Goal: Task Accomplishment & Management: Use online tool/utility

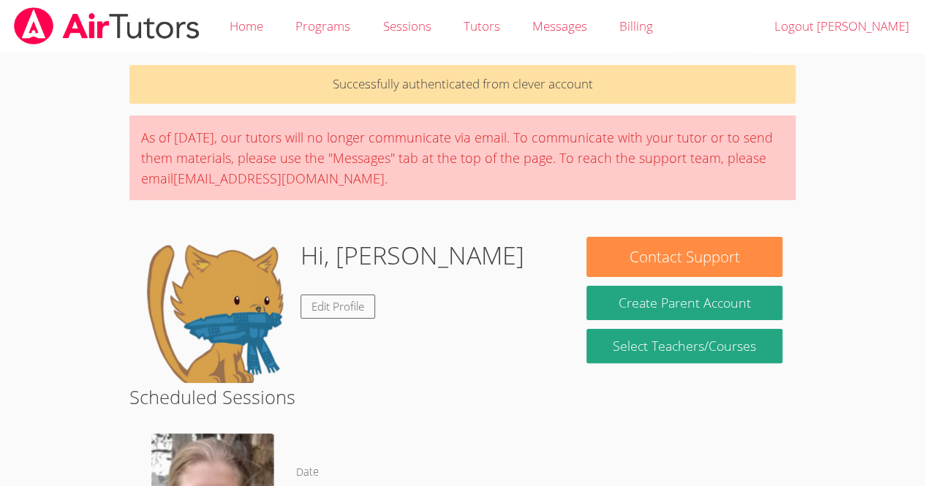
click at [395, 373] on div "Hi, [PERSON_NAME] Edit Profile" at bounding box center [413, 310] width 224 height 146
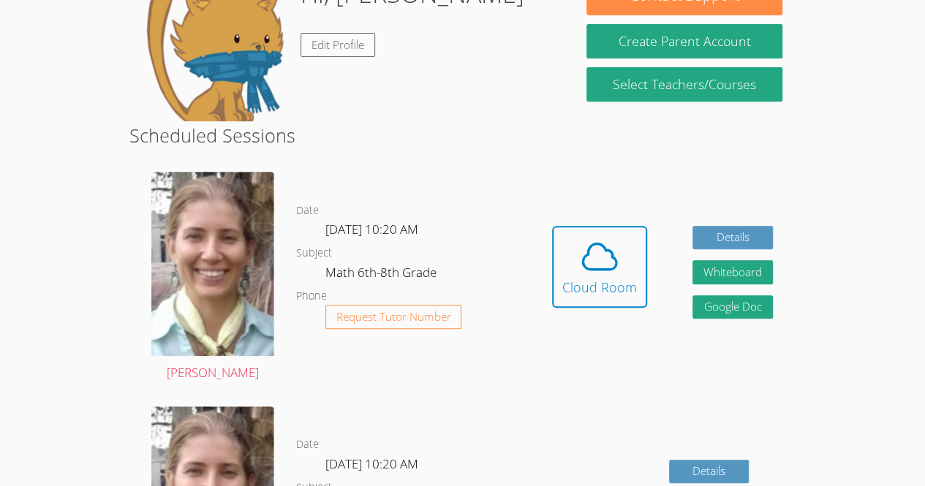
scroll to position [244, 0]
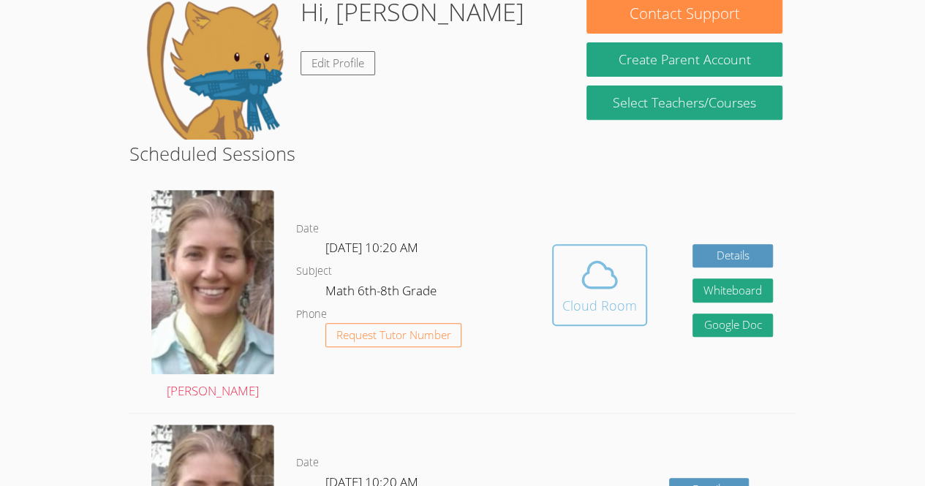
click at [593, 282] on icon at bounding box center [599, 275] width 41 height 41
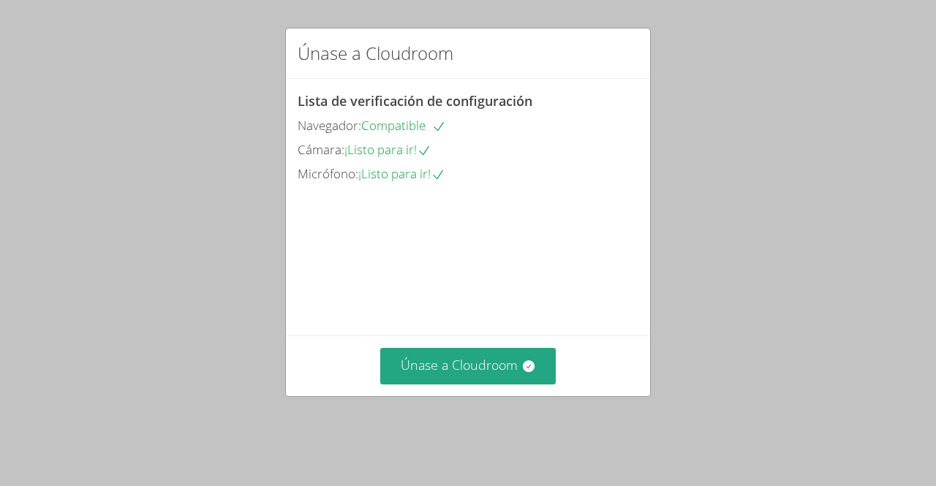
click at [440, 368] on div "Únase a Cloudroom" at bounding box center [468, 366] width 364 height 60
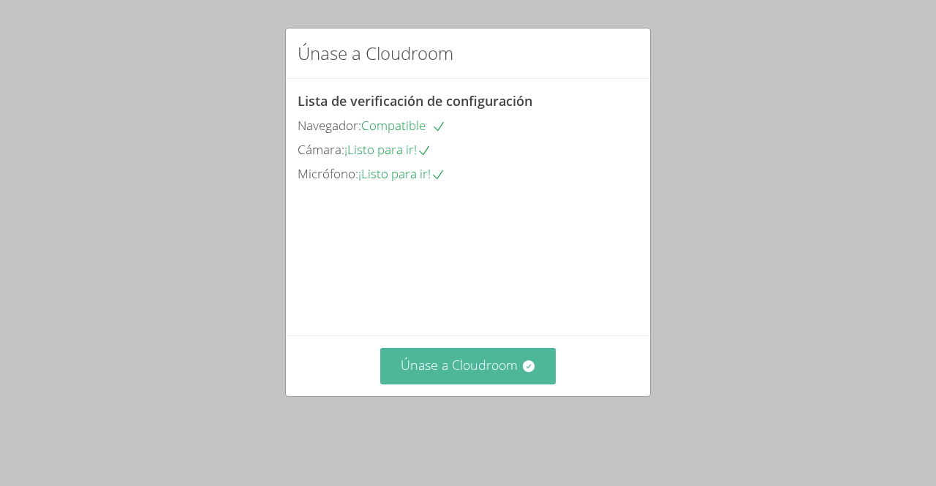
click at [417, 374] on font "Únase a Cloudroom" at bounding box center [459, 365] width 117 height 18
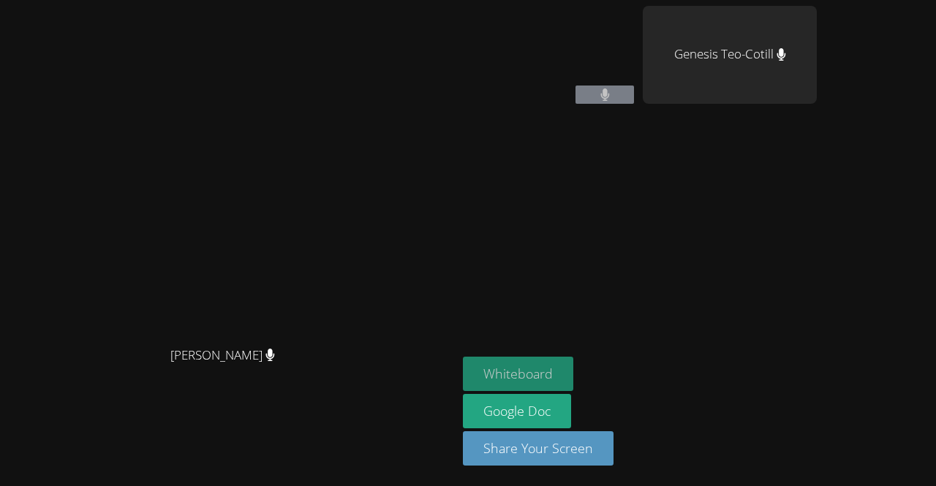
click at [573, 366] on button "Whiteboard" at bounding box center [518, 374] width 110 height 34
click at [617, 21] on video at bounding box center [550, 55] width 174 height 98
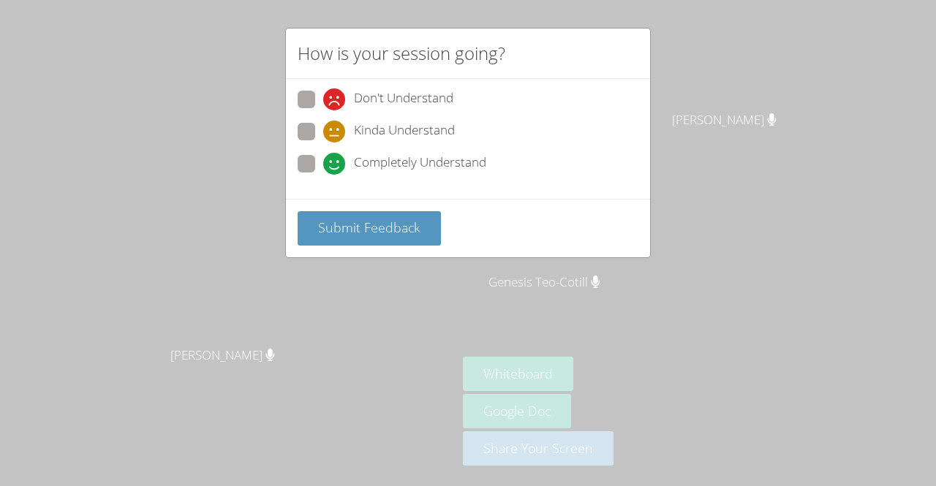
click at [323, 175] on span at bounding box center [323, 175] width 0 height 0
click at [323, 166] on input "Completely Understand" at bounding box center [329, 161] width 12 height 12
radio input "true"
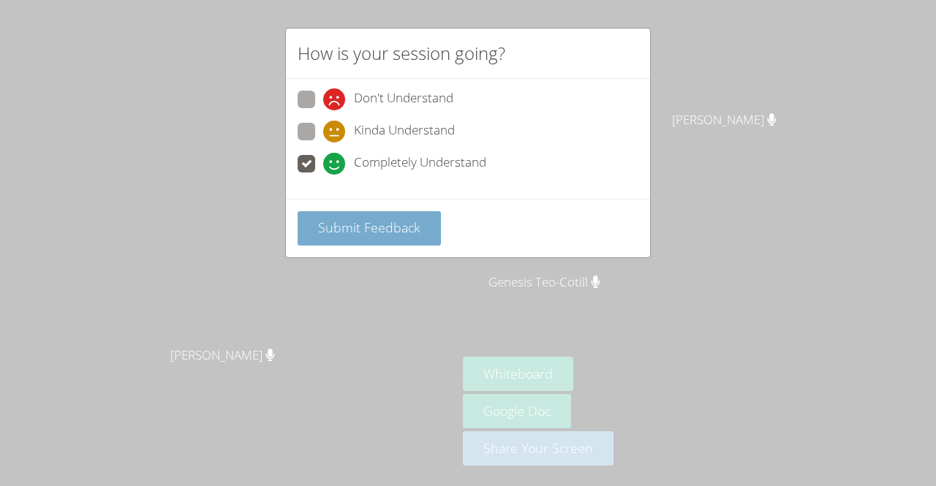
click at [341, 220] on span "Submit Feedback" at bounding box center [369, 228] width 102 height 18
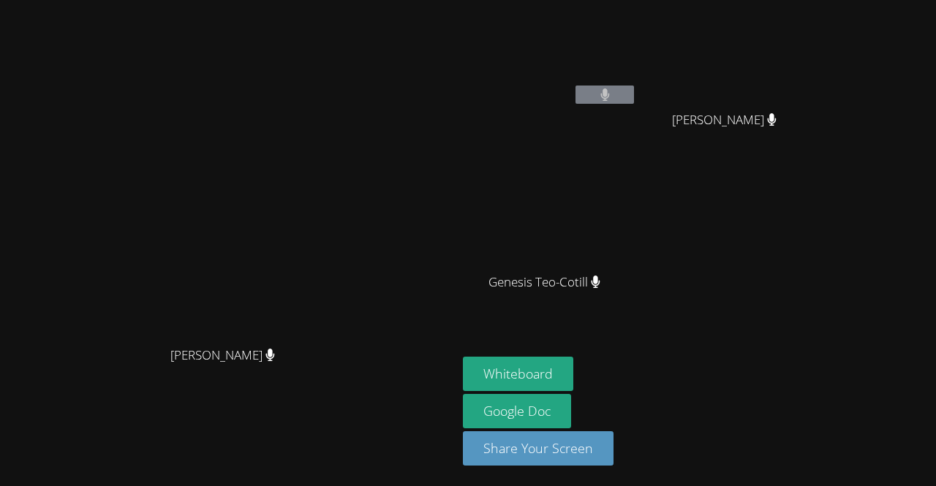
drag, startPoint x: 704, startPoint y: 277, endPoint x: 889, endPoint y: 281, distance: 185.1
click at [817, 281] on div "Maria Alvarado-Sebastian Kener Rubio Hernandez Kener Rubio Hernandez Genesis Te…" at bounding box center [640, 165] width 354 height 319
